Goal: Task Accomplishment & Management: Manage account settings

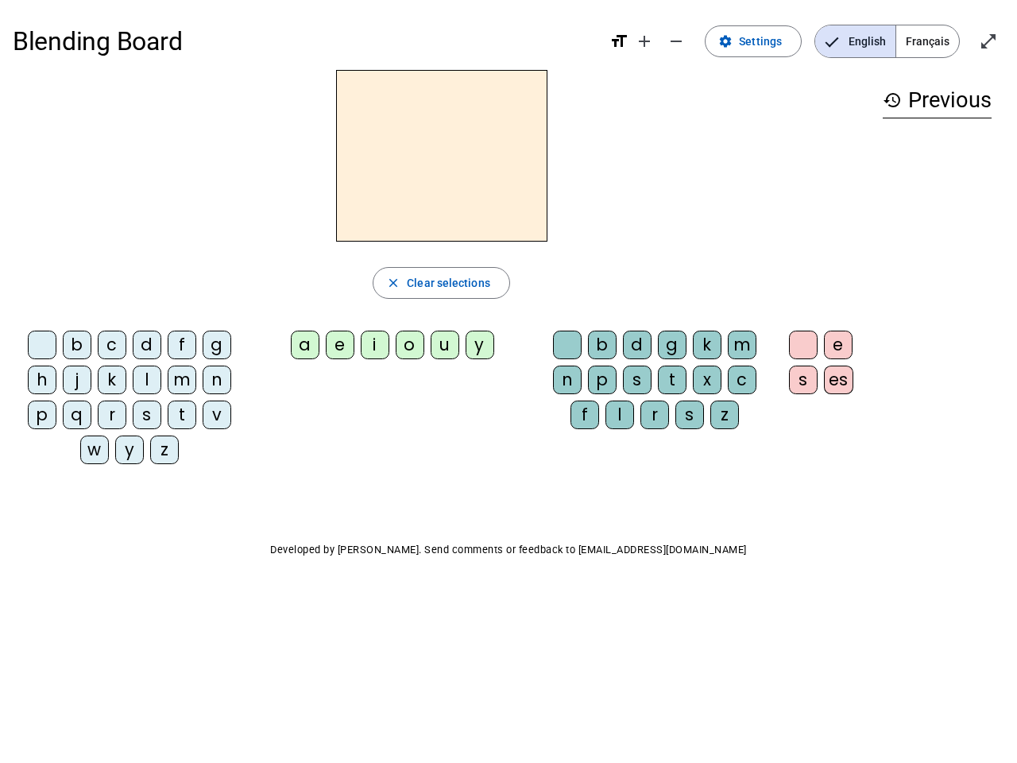
click at [645, 41] on mat-icon "add" at bounding box center [644, 41] width 19 height 19
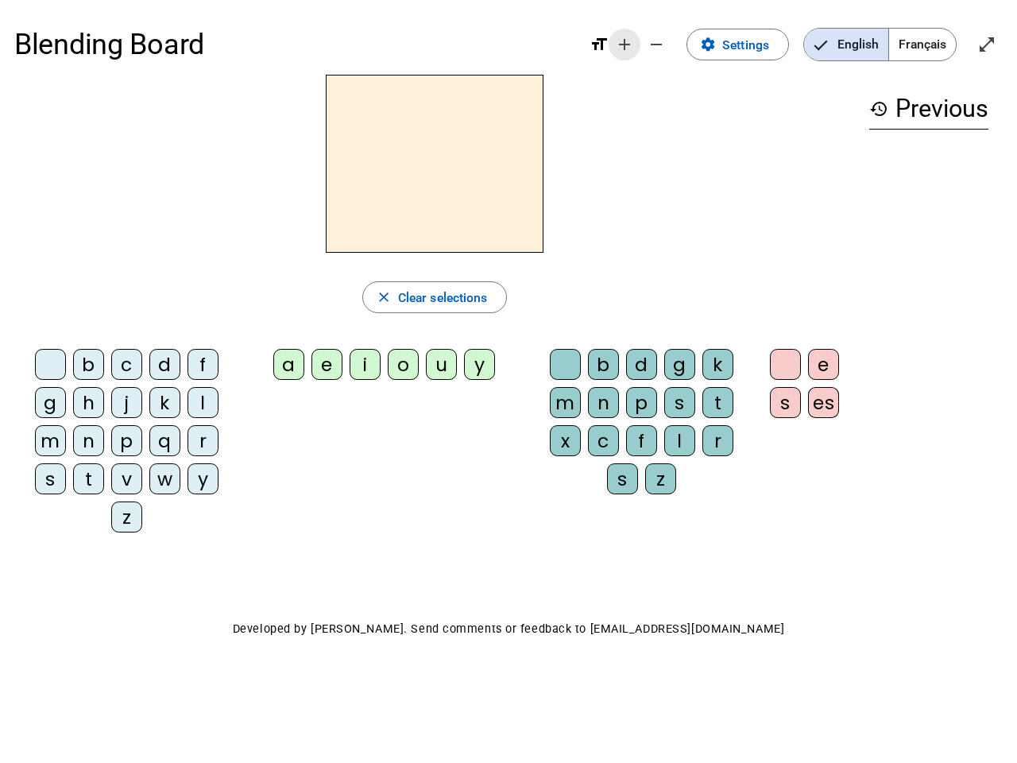
click at [677, 41] on div "Blending Board format_size add remove settings Settings English Français open_i…" at bounding box center [508, 44] width 988 height 60
click at [754, 41] on span "Settings" at bounding box center [745, 44] width 47 height 21
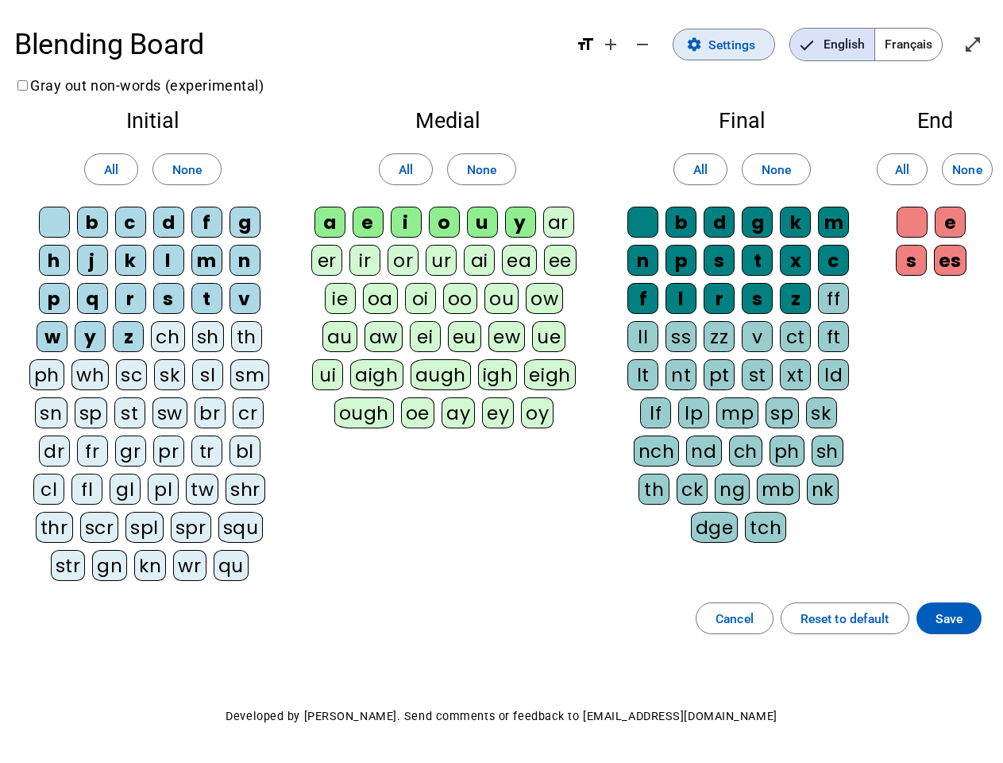
click at [855, 41] on span "English" at bounding box center [832, 45] width 84 height 32
click at [927, 41] on span "Français" at bounding box center [908, 45] width 67 height 32
click at [927, 41] on span "Français" at bounding box center [897, 45] width 91 height 32
click at [988, 41] on span "Enter full screen" at bounding box center [973, 44] width 38 height 38
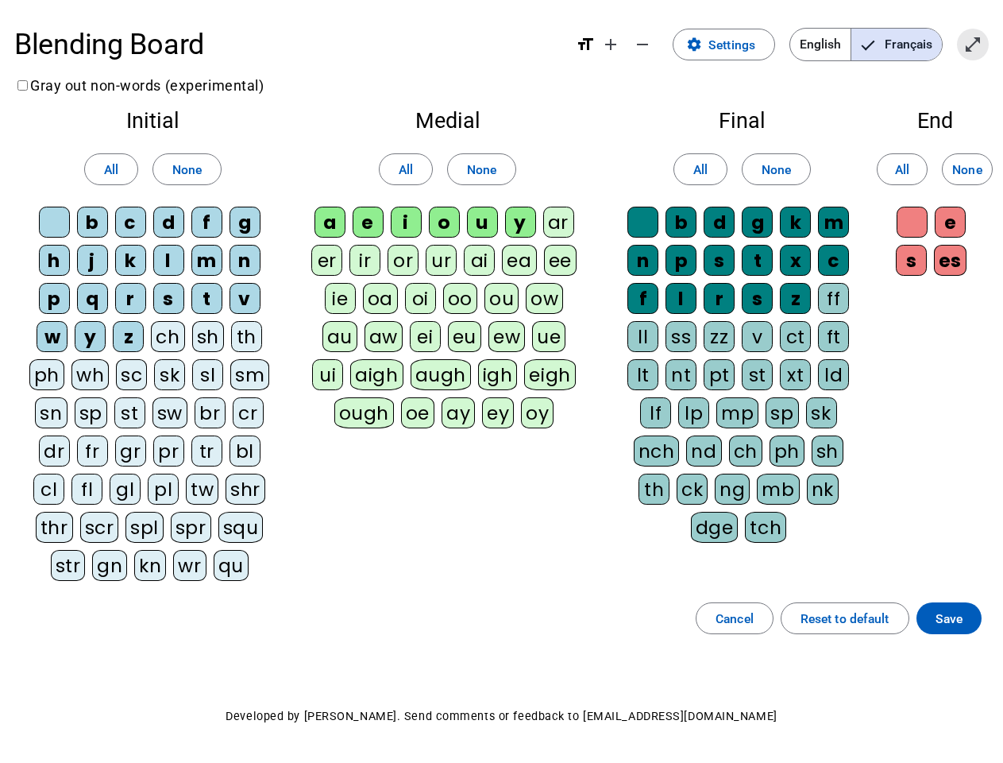
click at [441, 283] on letter-bubble "oi" at bounding box center [424, 302] width 38 height 38
click at [45, 348] on div "w" at bounding box center [52, 336] width 31 height 31
